Goal: Check status

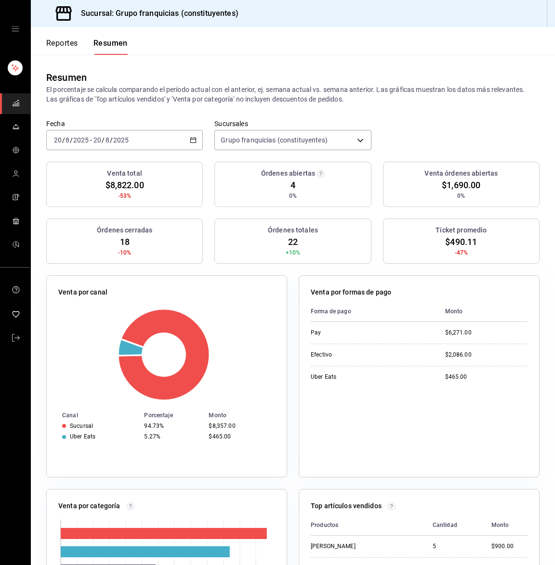
click at [132, 143] on div "[DATE] [DATE] - [DATE] [DATE]" at bounding box center [124, 140] width 156 height 20
click at [106, 169] on span "Hoy" at bounding box center [91, 169] width 75 height 10
click at [122, 136] on input "2025" at bounding box center [121, 140] width 16 height 8
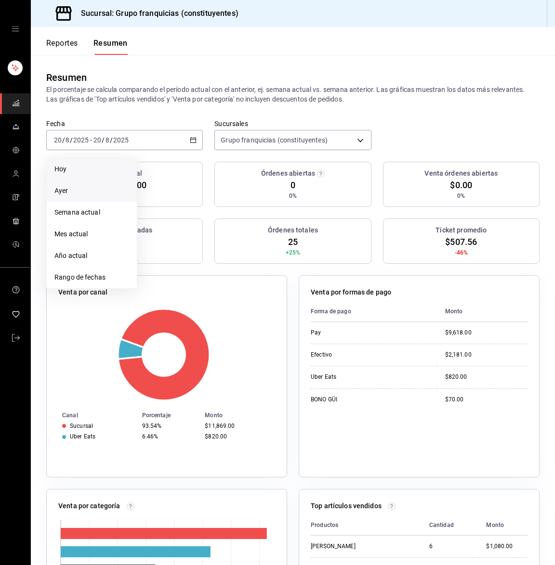
click at [83, 189] on span "Ayer" at bounding box center [91, 191] width 75 height 10
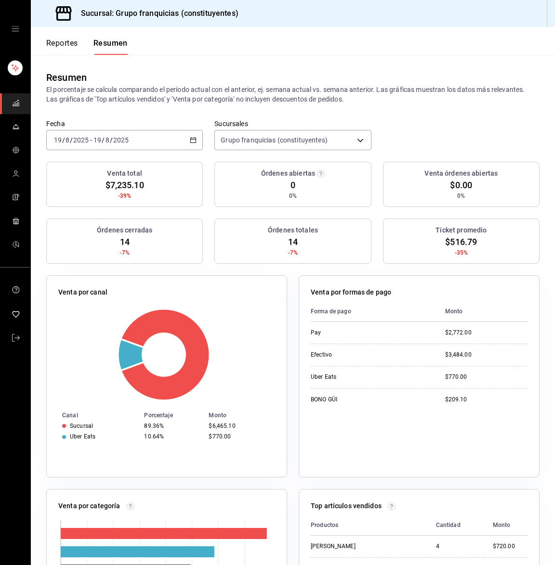
click at [134, 137] on div "[DATE] [DATE] - [DATE] [DATE]" at bounding box center [124, 140] width 156 height 20
click at [214, 187] on div "Órdenes abiertas 0 0%" at bounding box center [292, 184] width 156 height 45
click at [117, 141] on input "2025" at bounding box center [121, 140] width 16 height 8
click at [88, 192] on span "Ayer" at bounding box center [91, 191] width 75 height 10
click at [113, 136] on input "2025" at bounding box center [121, 140] width 16 height 8
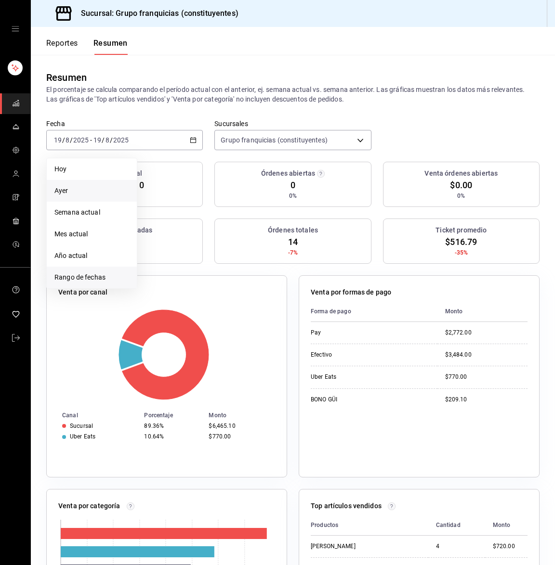
click at [91, 285] on li "Rango de fechas" at bounding box center [92, 278] width 90 height 22
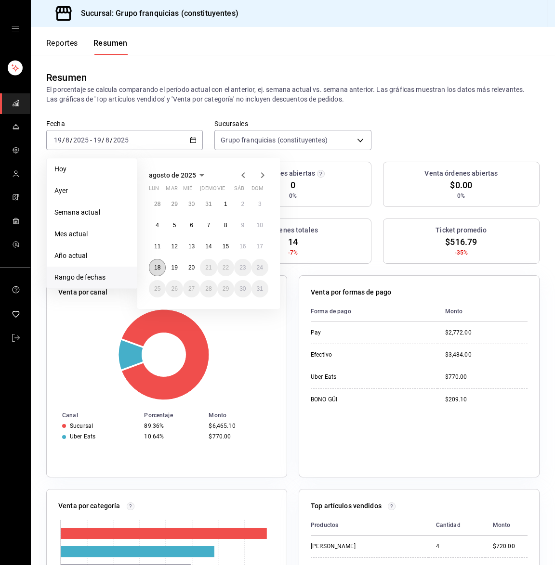
click at [156, 264] on abbr "18" at bounding box center [157, 267] width 6 height 7
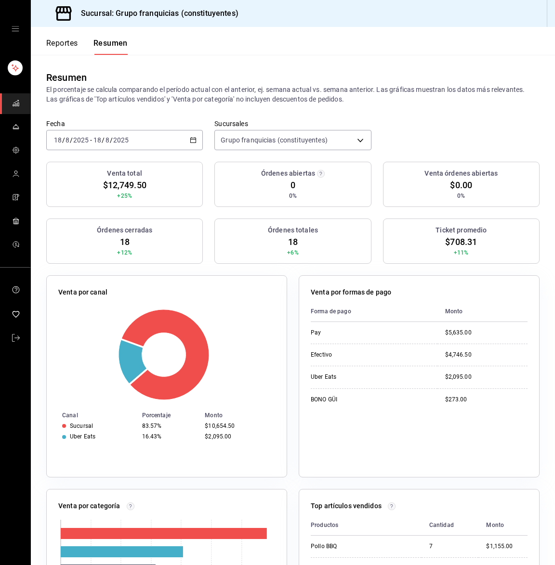
click at [155, 137] on div "[DATE] [DATE] - [DATE] [DATE]" at bounding box center [124, 140] width 156 height 20
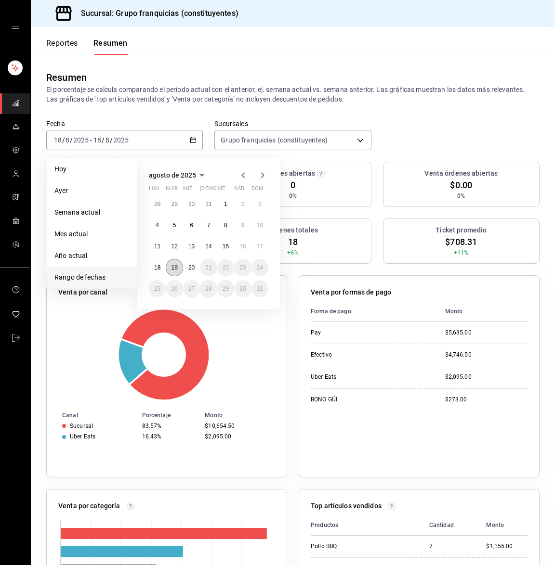
click at [172, 268] on abbr "19" at bounding box center [174, 267] width 6 height 7
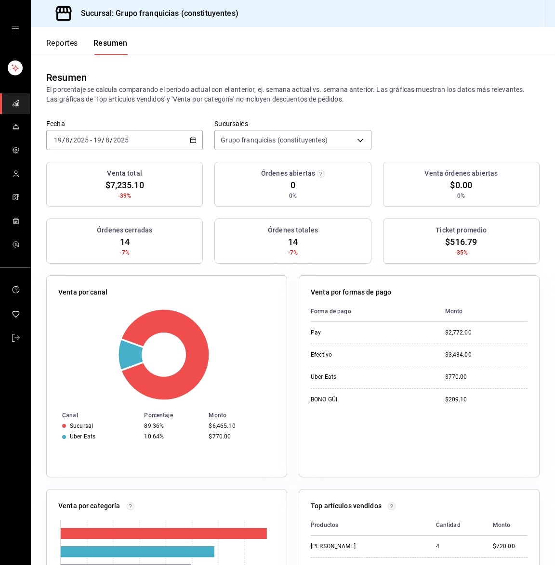
click at [161, 141] on div "[DATE] [DATE] - [DATE] [DATE]" at bounding box center [124, 140] width 156 height 20
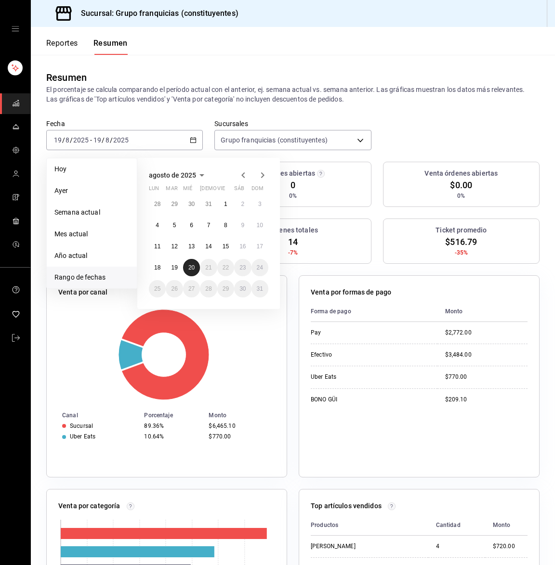
click at [190, 266] on abbr "20" at bounding box center [191, 267] width 6 height 7
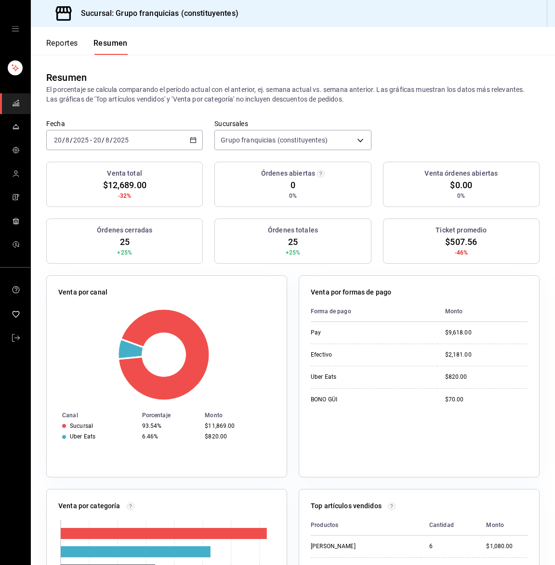
click at [140, 141] on div "[DATE] [DATE] - [DATE] [DATE]" at bounding box center [124, 140] width 156 height 20
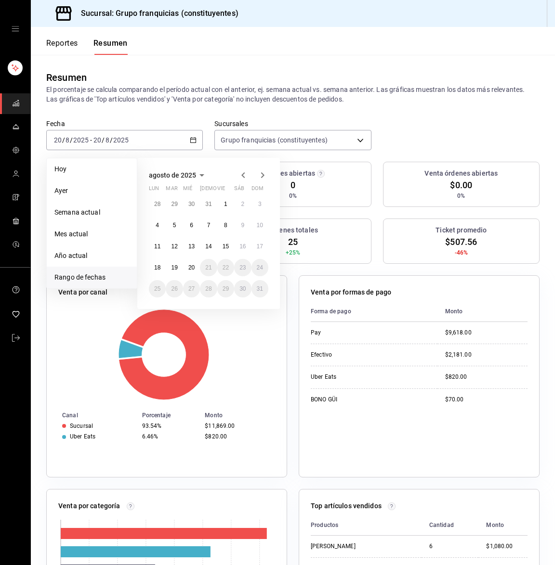
click at [69, 43] on button "Reportes" at bounding box center [62, 47] width 32 height 16
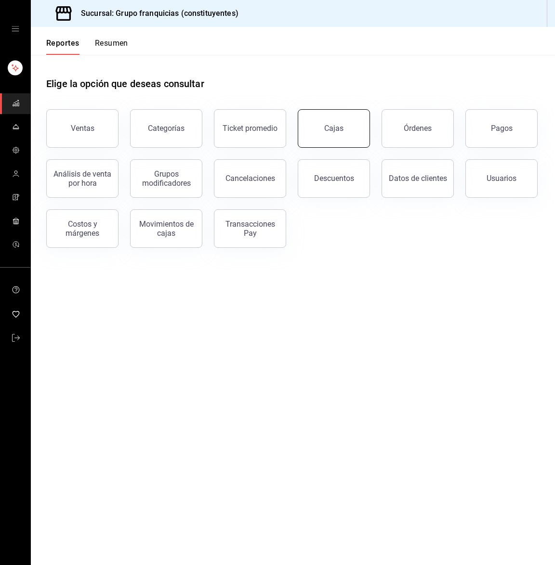
click at [304, 127] on button "Cajas" at bounding box center [334, 128] width 72 height 39
